Goal: Task Accomplishment & Management: Use online tool/utility

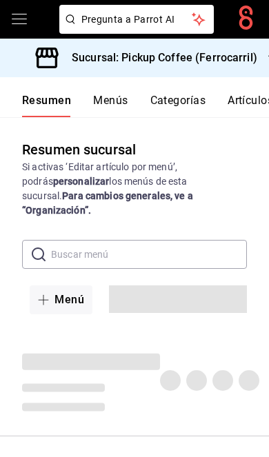
click at [245, 51] on h3 "Sucursal: Pickup Coffee (Ferrocarril)" at bounding box center [159, 58] width 196 height 17
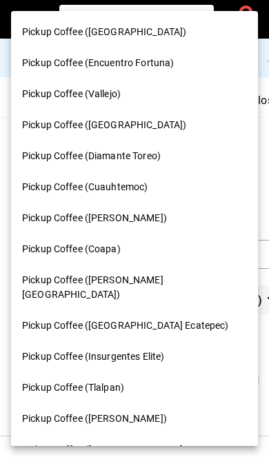
click at [210, 50] on div "Pickup Coffee (Encuentro Fortuna)" at bounding box center [134, 63] width 247 height 31
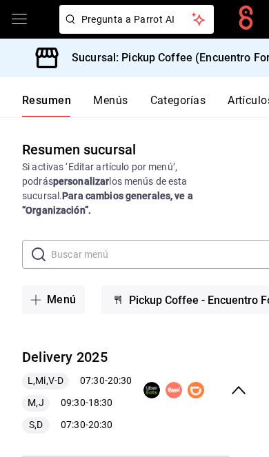
click at [231, 58] on h3 "Sucursal: Pickup Coffee (Encuentro Fortuna)" at bounding box center [179, 58] width 236 height 17
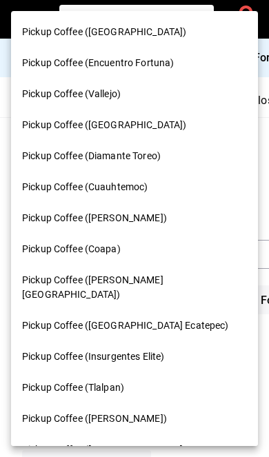
click at [161, 34] on div "Pickup Coffee ([GEOGRAPHIC_DATA])" at bounding box center [134, 32] width 225 height 14
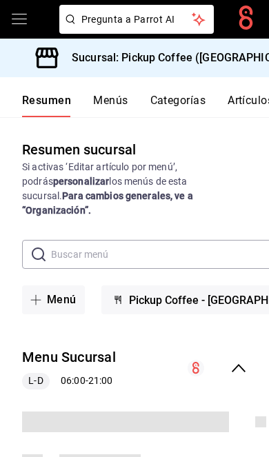
click at [237, 364] on icon "collapse-menu-row" at bounding box center [238, 368] width 14 height 8
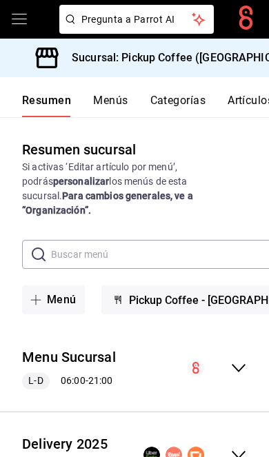
click at [246, 446] on icon "collapse-menu-row" at bounding box center [238, 454] width 17 height 17
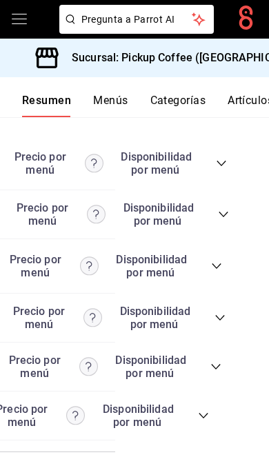
scroll to position [0, 153]
click at [198, 421] on icon "collapse-category-row" at bounding box center [203, 415] width 11 height 11
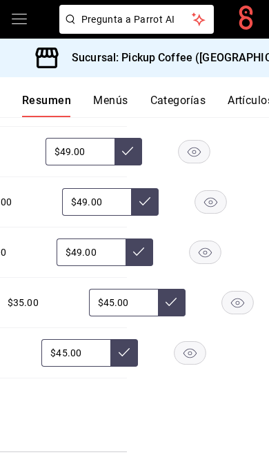
scroll to position [0, 145]
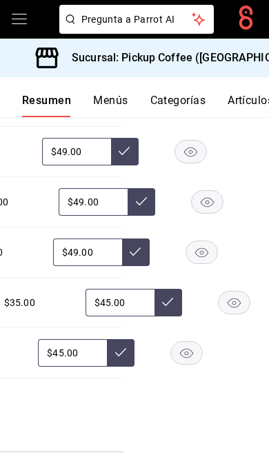
click at [218, 314] on rect "button" at bounding box center [234, 302] width 32 height 23
click at [190, 364] on rect "button" at bounding box center [187, 353] width 32 height 23
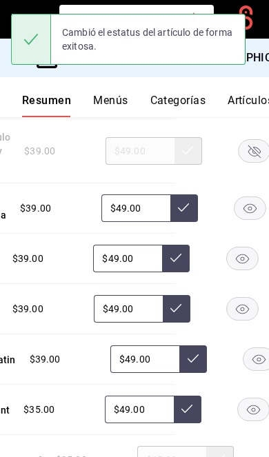
scroll to position [0, 145]
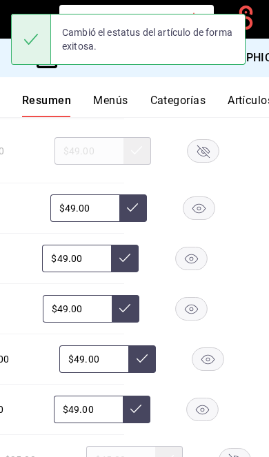
click at [184, 320] on rect "button" at bounding box center [191, 309] width 32 height 23
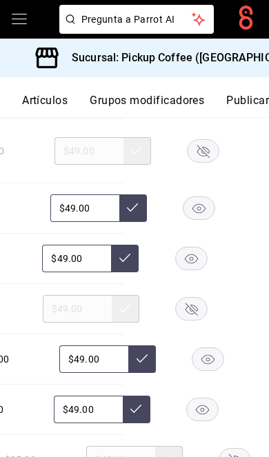
scroll to position [0, 208]
click at [248, 100] on button "Publicar" at bounding box center [247, 105] width 43 height 23
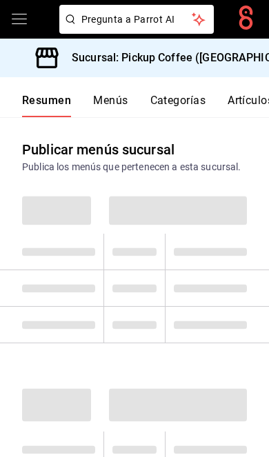
scroll to position [0, 56]
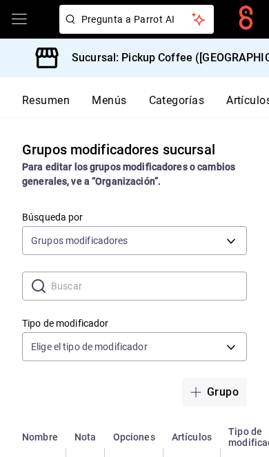
scroll to position [0, 208]
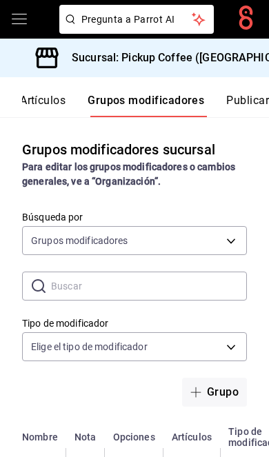
click at [240, 99] on button "Publicar" at bounding box center [247, 105] width 43 height 23
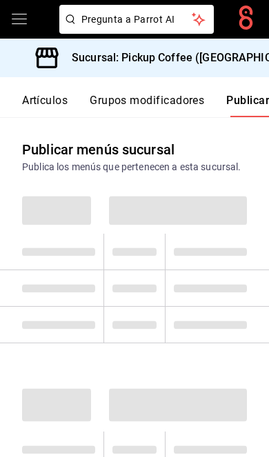
scroll to position [0, 208]
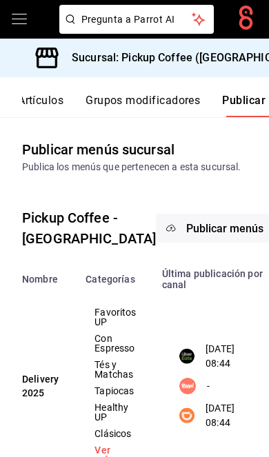
click at [186, 235] on span "Publicar menús" at bounding box center [224, 228] width 77 height 13
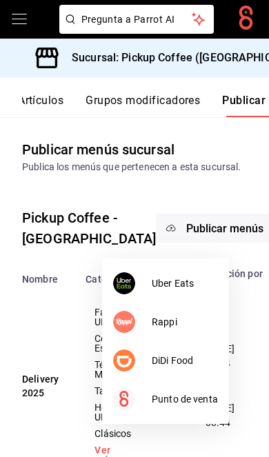
click at [183, 364] on span "DiDi Food" at bounding box center [185, 360] width 66 height 14
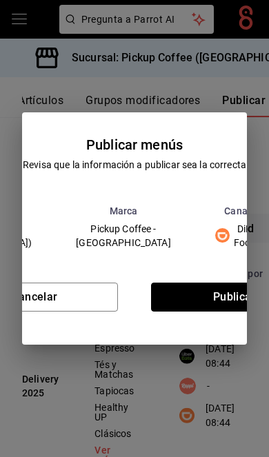
click at [205, 301] on button "Publicar" at bounding box center [234, 296] width 167 height 29
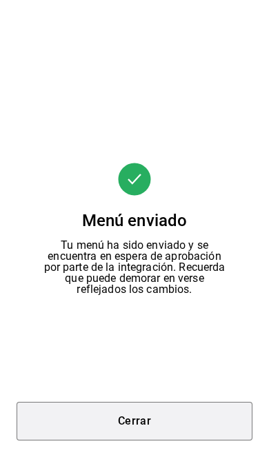
click at [175, 419] on button "Cerrar" at bounding box center [135, 421] width 236 height 39
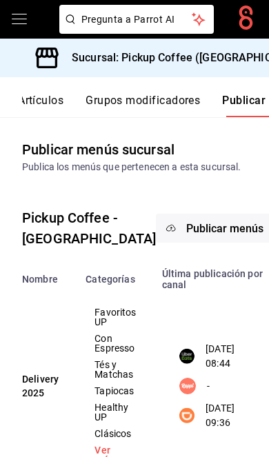
click at [187, 243] on button "Publicar menús" at bounding box center [225, 228] width 138 height 29
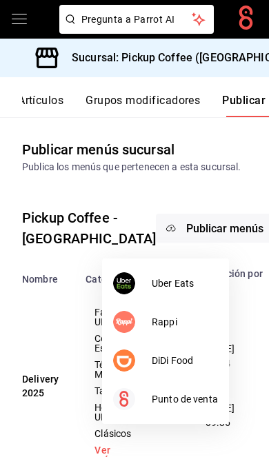
click at [178, 281] on span "Uber Eats" at bounding box center [185, 283] width 66 height 14
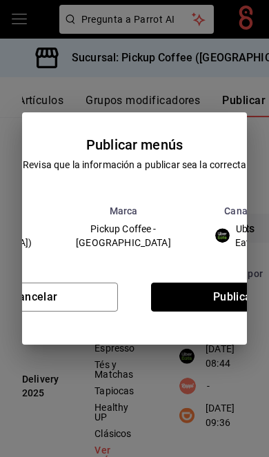
click at [213, 296] on button "Publicar" at bounding box center [234, 296] width 167 height 29
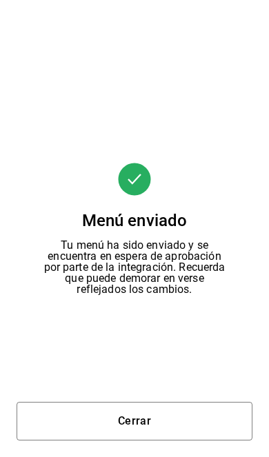
click at [172, 410] on button "Cerrar" at bounding box center [135, 421] width 236 height 39
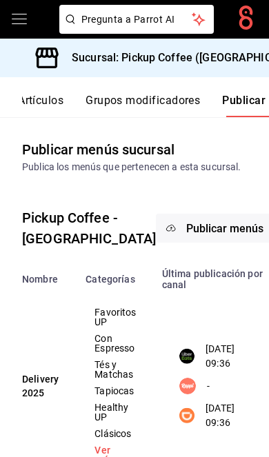
click at [238, 65] on h3 "Sucursal: Pickup Coffee ([GEOGRAPHIC_DATA])" at bounding box center [186, 58] width 251 height 17
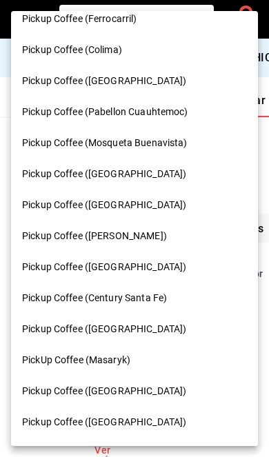
scroll to position [692, 0]
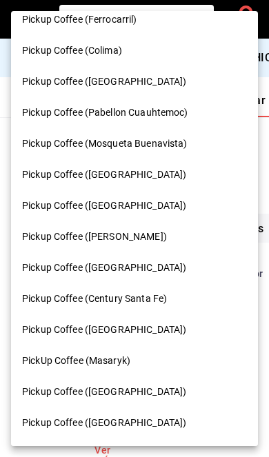
click at [129, 353] on span "PickUp Coffee (Masaryk)" at bounding box center [76, 360] width 108 height 14
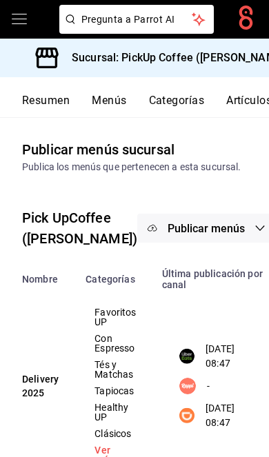
scroll to position [0, 0]
click at [49, 97] on button "Resumen" at bounding box center [46, 105] width 48 height 23
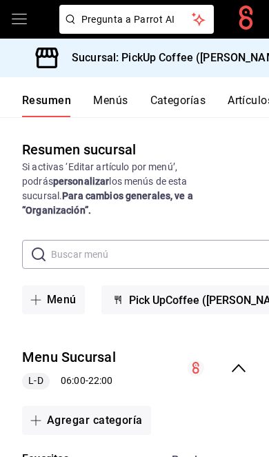
click at [241, 364] on icon "collapse-menu-row" at bounding box center [238, 368] width 14 height 8
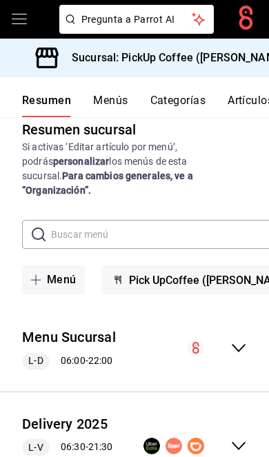
scroll to position [19, 0]
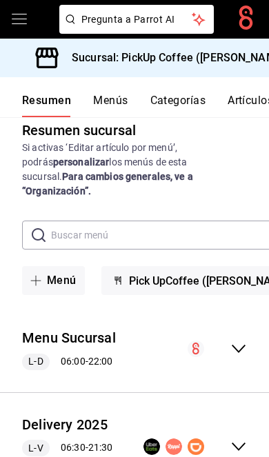
click at [242, 438] on icon "collapse-menu-row" at bounding box center [238, 446] width 17 height 17
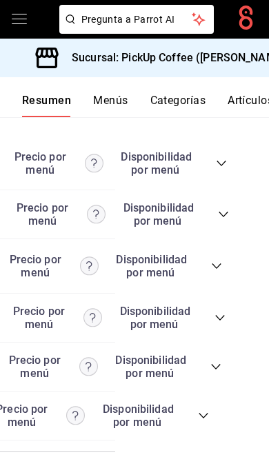
scroll to position [0, 153]
click at [205, 421] on icon "collapse-category-row" at bounding box center [203, 415] width 11 height 11
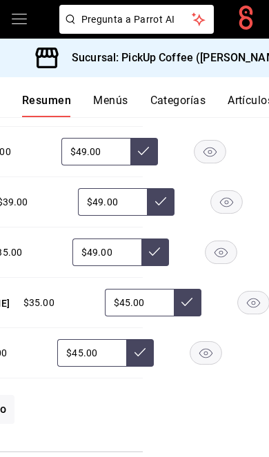
scroll to position [0, 134]
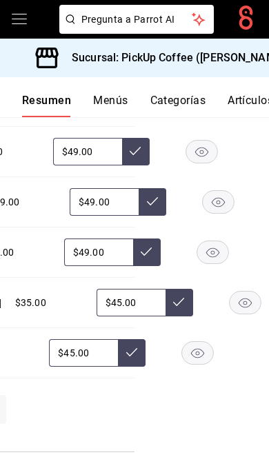
click at [229, 314] on rect "button" at bounding box center [245, 302] width 32 height 23
click at [198, 364] on rect "button" at bounding box center [198, 353] width 32 height 23
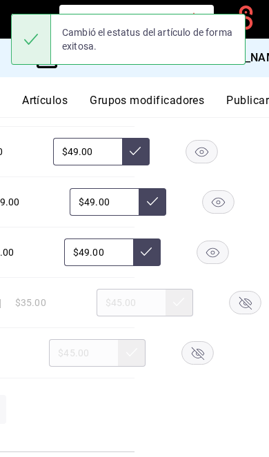
scroll to position [0, 208]
click at [249, 99] on button "Publicar" at bounding box center [247, 105] width 43 height 23
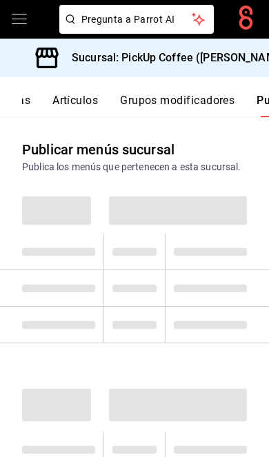
scroll to position [0, 208]
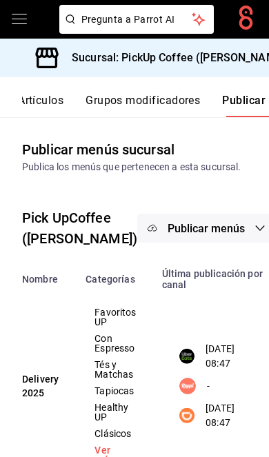
click at [171, 235] on span "Publicar menús" at bounding box center [205, 228] width 77 height 13
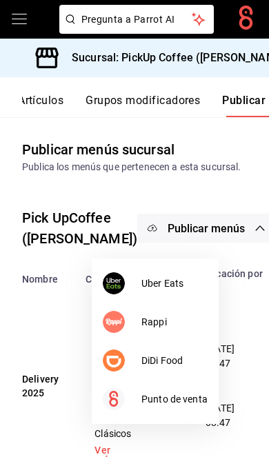
click at [181, 352] on li "DiDi Food" at bounding box center [155, 360] width 127 height 39
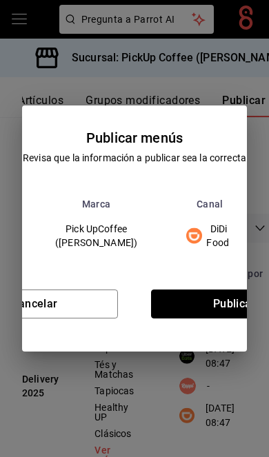
click at [199, 305] on button "Publicar" at bounding box center [234, 303] width 167 height 29
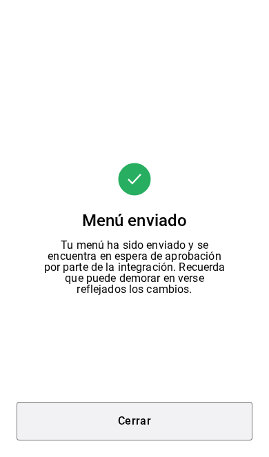
click at [174, 418] on button "Cerrar" at bounding box center [135, 421] width 236 height 39
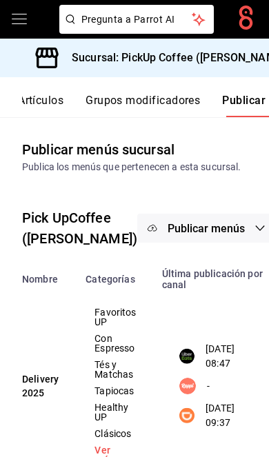
click at [174, 235] on span "Publicar menús" at bounding box center [205, 228] width 77 height 13
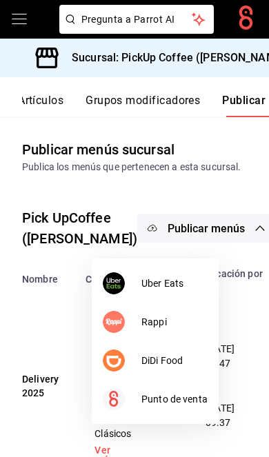
click at [185, 276] on span "Uber Eats" at bounding box center [174, 283] width 66 height 14
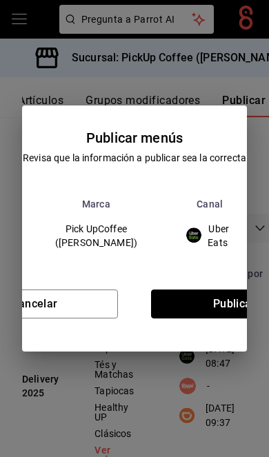
click at [212, 299] on button "Publicar" at bounding box center [234, 303] width 167 height 29
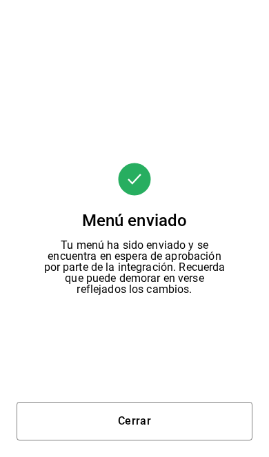
click at [156, 437] on button "Cerrar" at bounding box center [135, 421] width 236 height 39
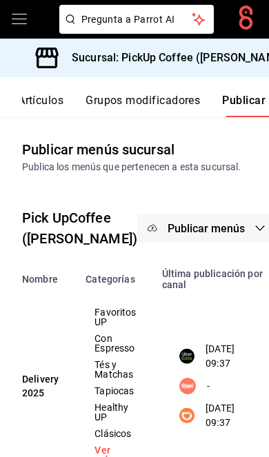
click at [228, 56] on h3 "Sucursal: PickUp Coffee ([PERSON_NAME])" at bounding box center [175, 58] width 228 height 17
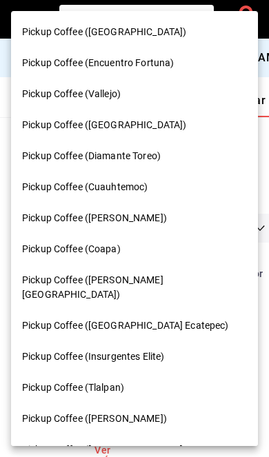
click at [84, 153] on span "Pickup Coffee (Diamante Toreo)" at bounding box center [91, 156] width 138 height 14
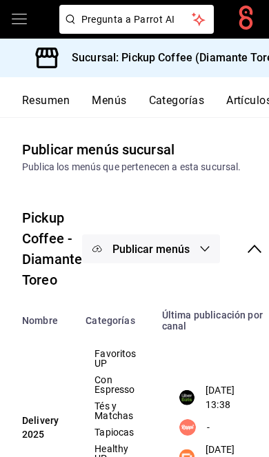
scroll to position [0, 0]
click at [52, 105] on button "Resumen" at bounding box center [46, 105] width 48 height 23
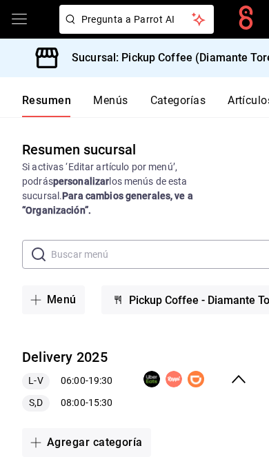
click at [241, 375] on icon "collapse-menu-row" at bounding box center [238, 379] width 14 height 8
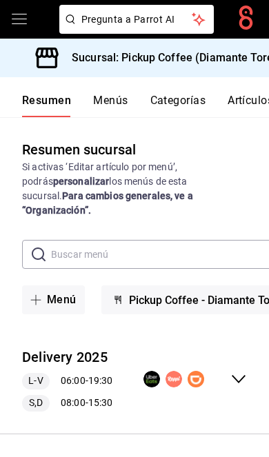
click at [243, 371] on icon "collapse-menu-row" at bounding box center [238, 379] width 17 height 17
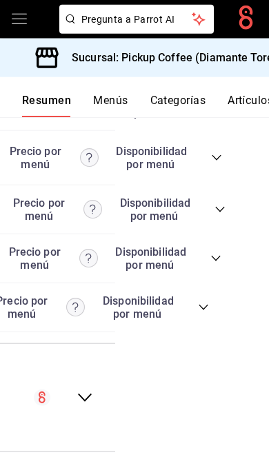
scroll to position [0, 153]
click at [205, 313] on icon "collapse-category-row" at bounding box center [203, 307] width 11 height 11
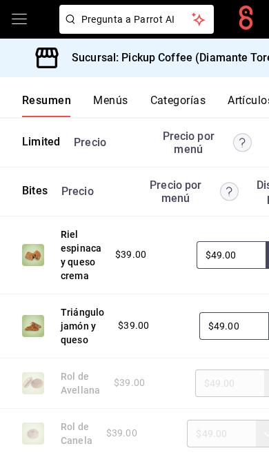
scroll to position [3916, 0]
